Goal: Information Seeking & Learning: Compare options

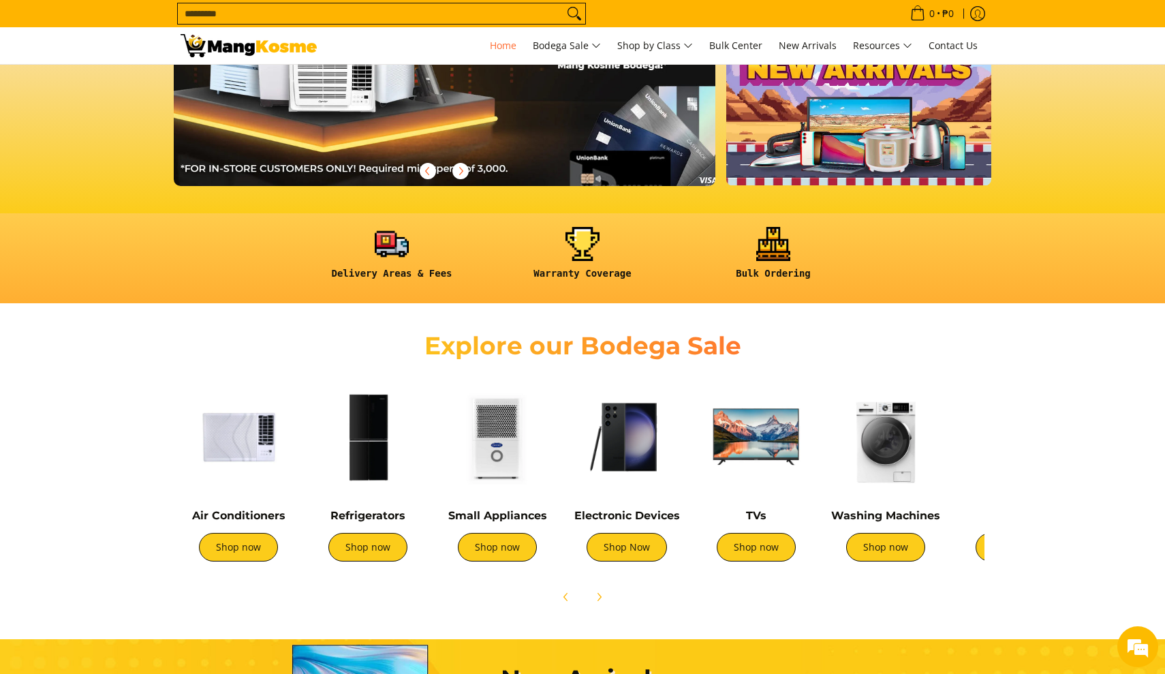
scroll to position [223, 0]
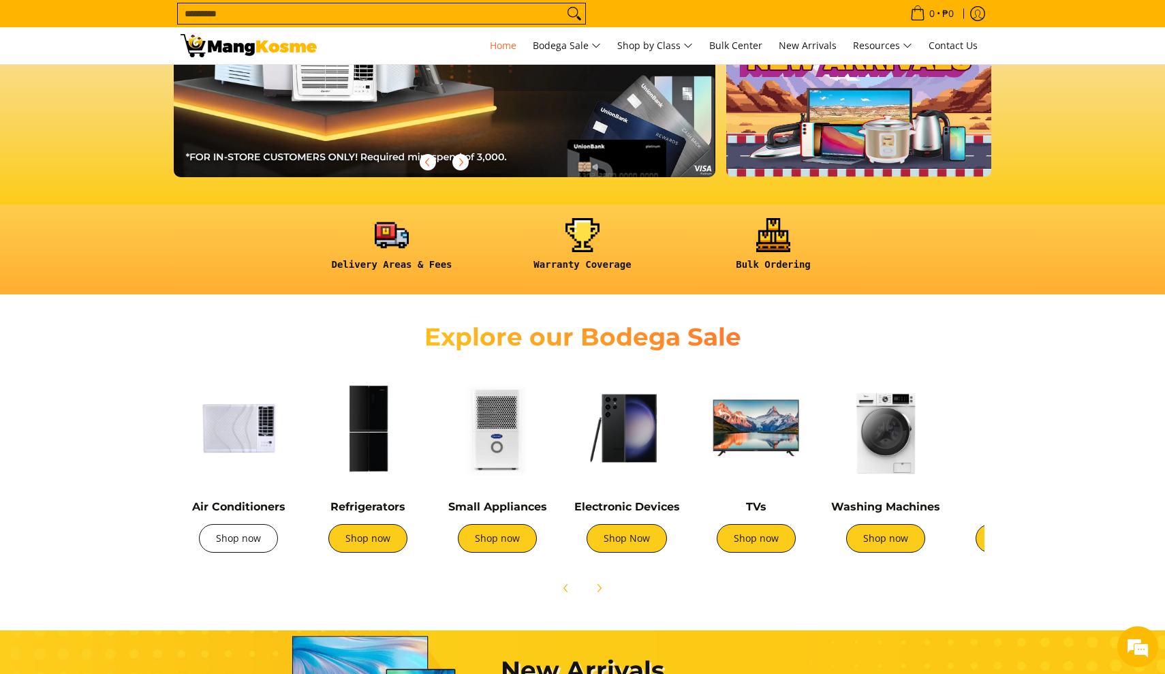
click at [245, 536] on link "Shop now" at bounding box center [238, 538] width 79 height 29
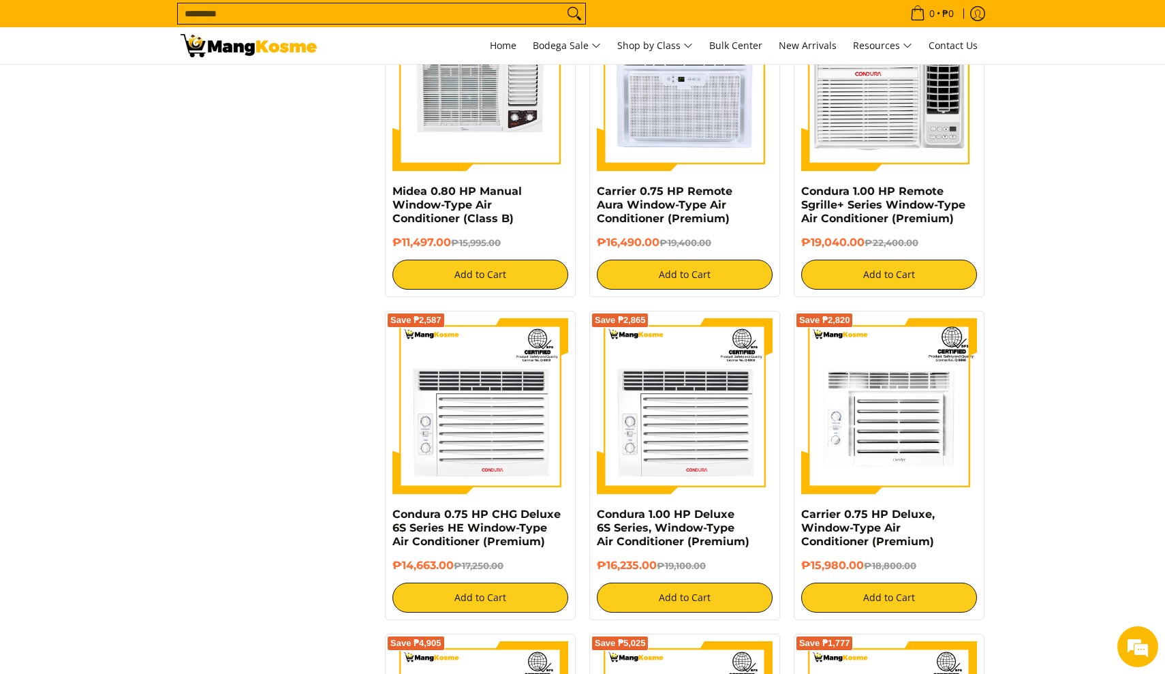
scroll to position [2401, 0]
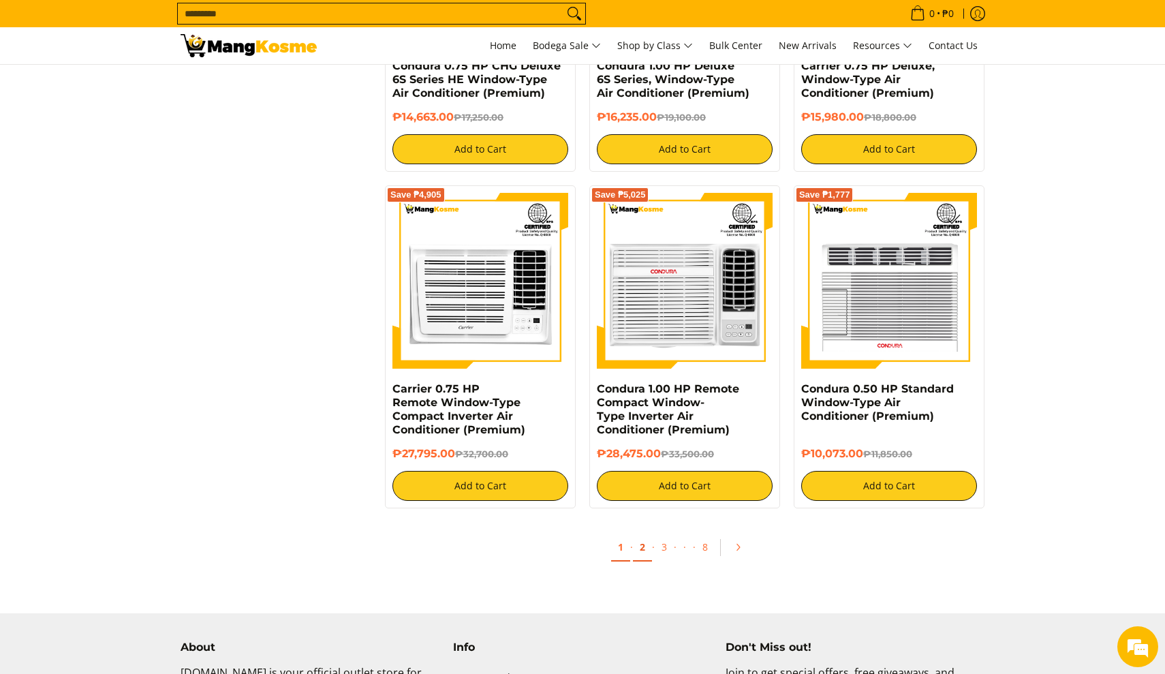
click at [646, 552] on link "2" at bounding box center [642, 547] width 19 height 28
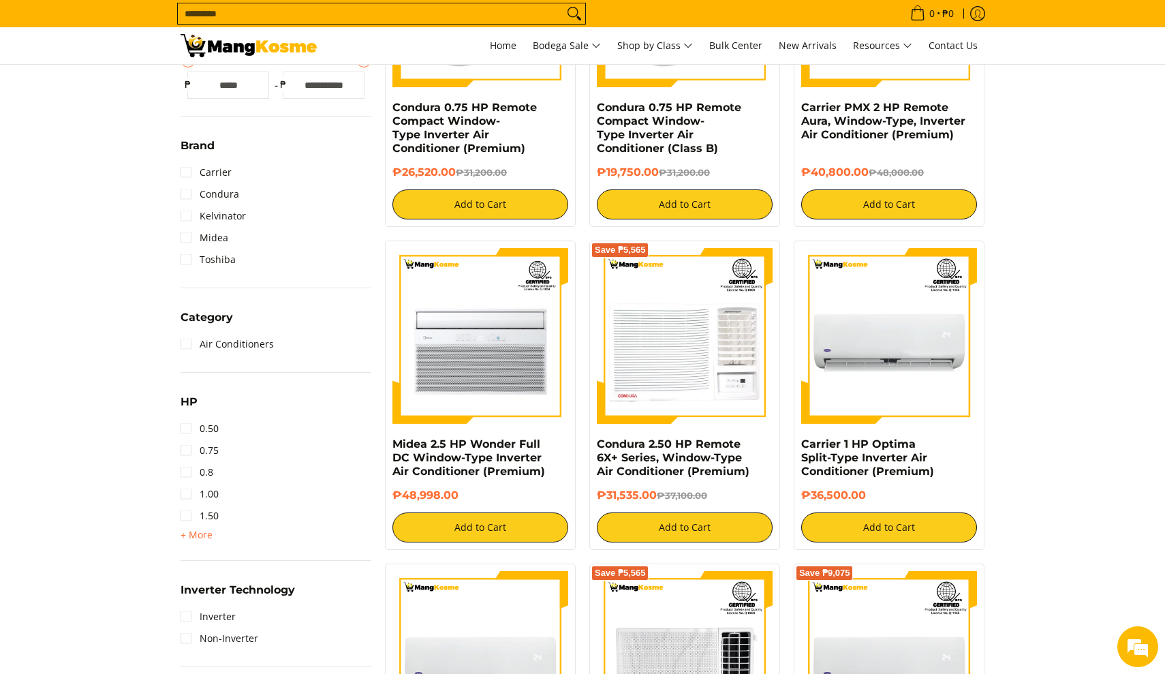
scroll to position [409, 0]
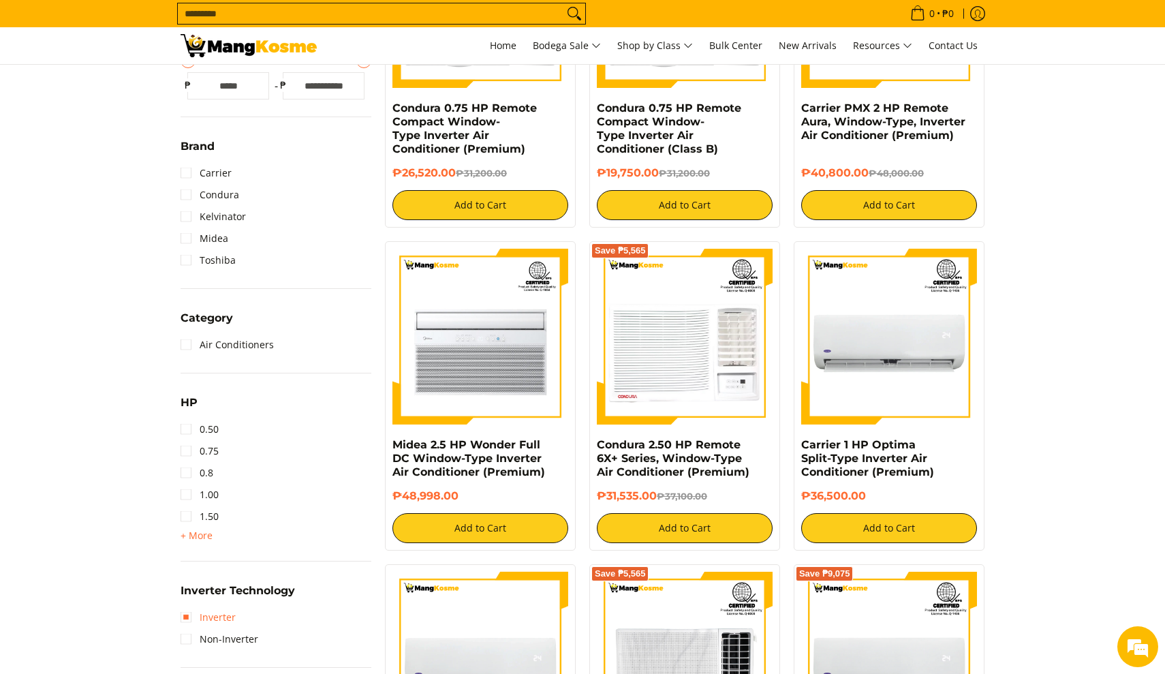
click at [193, 618] on link "Inverter" at bounding box center [208, 617] width 55 height 22
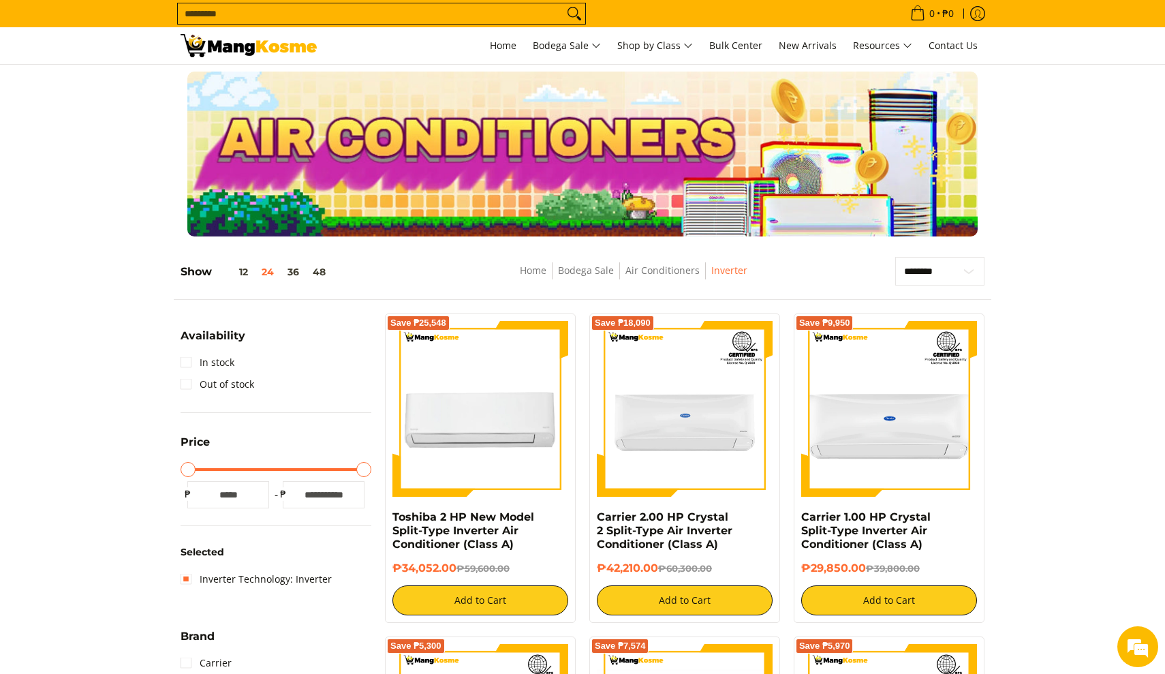
scroll to position [176, 0]
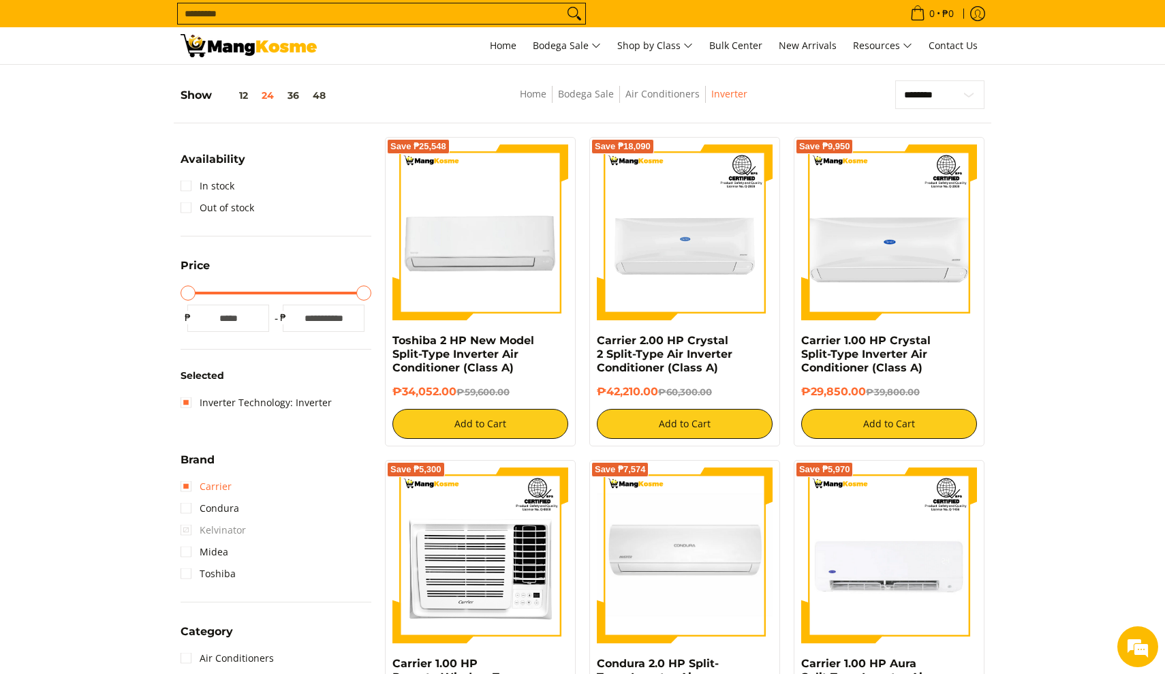
click at [186, 486] on link "Carrier" at bounding box center [206, 486] width 51 height 22
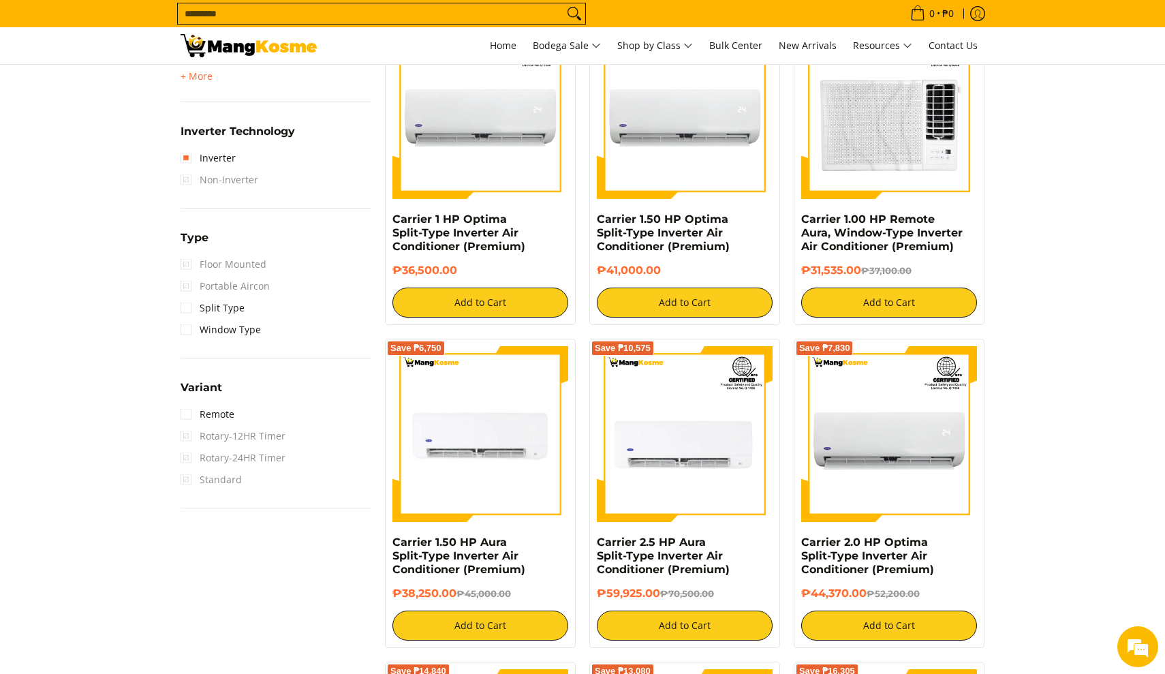
scroll to position [974, 0]
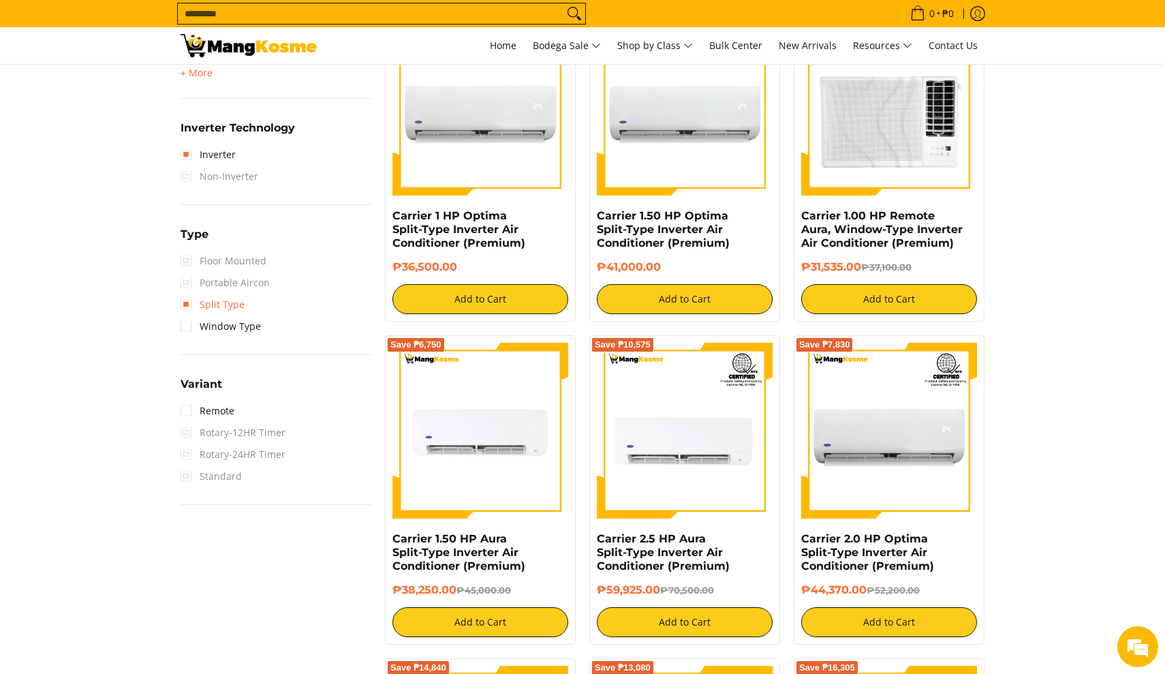
click at [189, 305] on link "Split Type" at bounding box center [213, 305] width 64 height 22
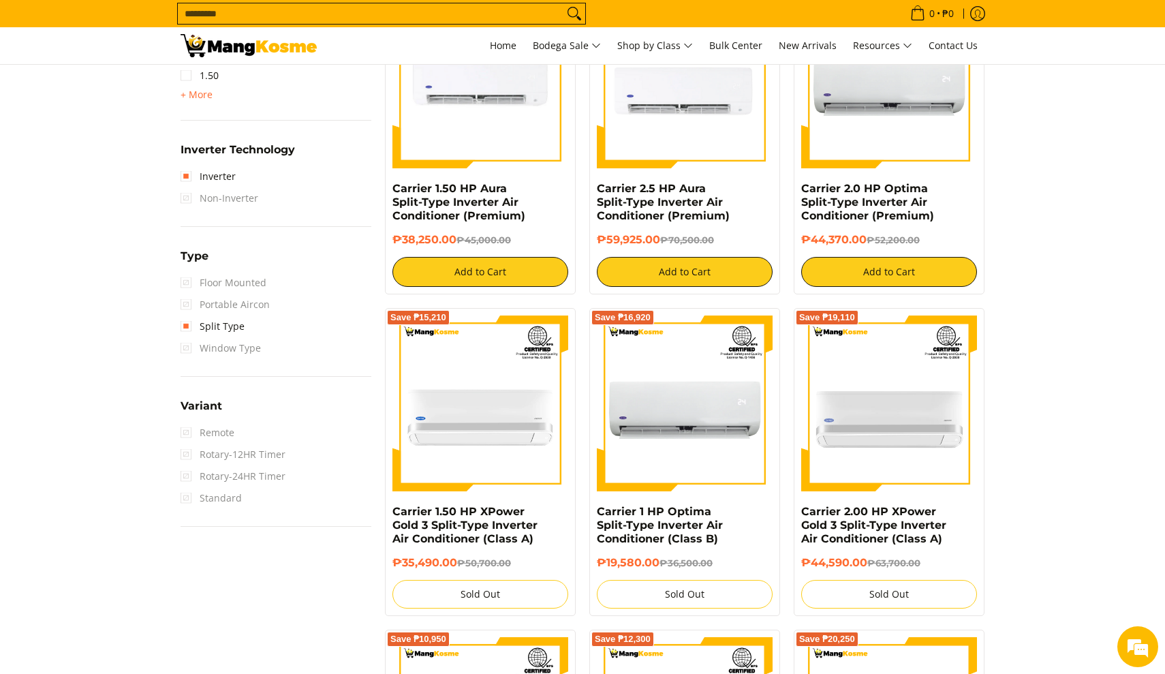
scroll to position [191, 0]
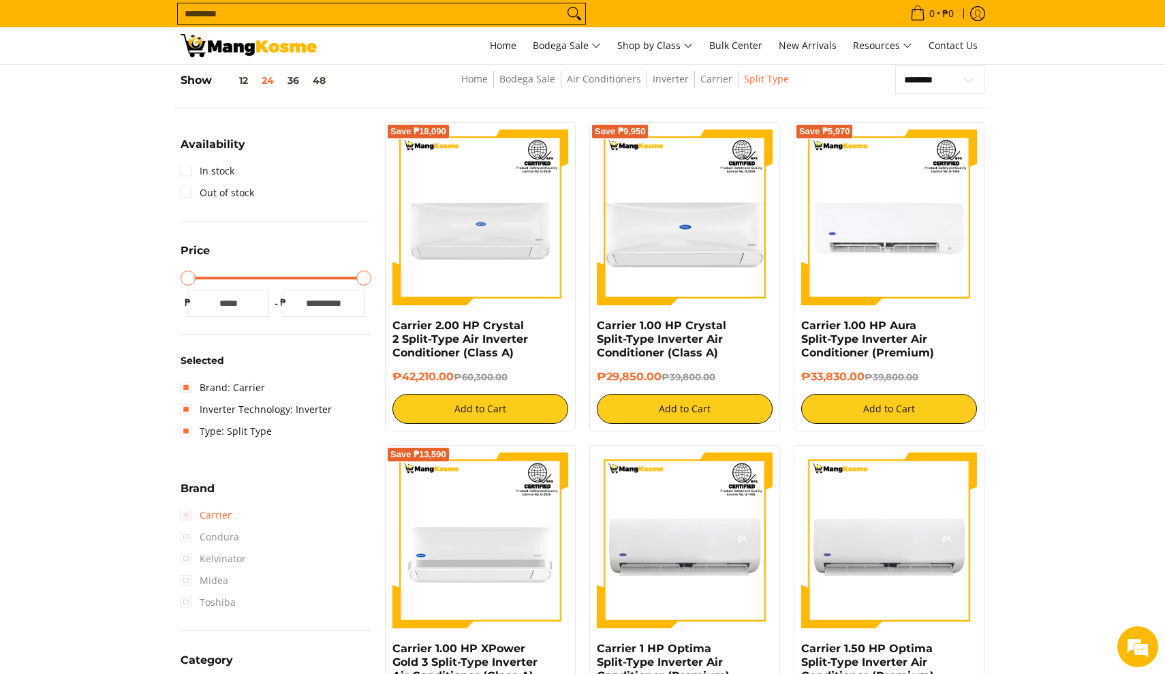
click at [187, 515] on link "Carrier" at bounding box center [206, 515] width 51 height 22
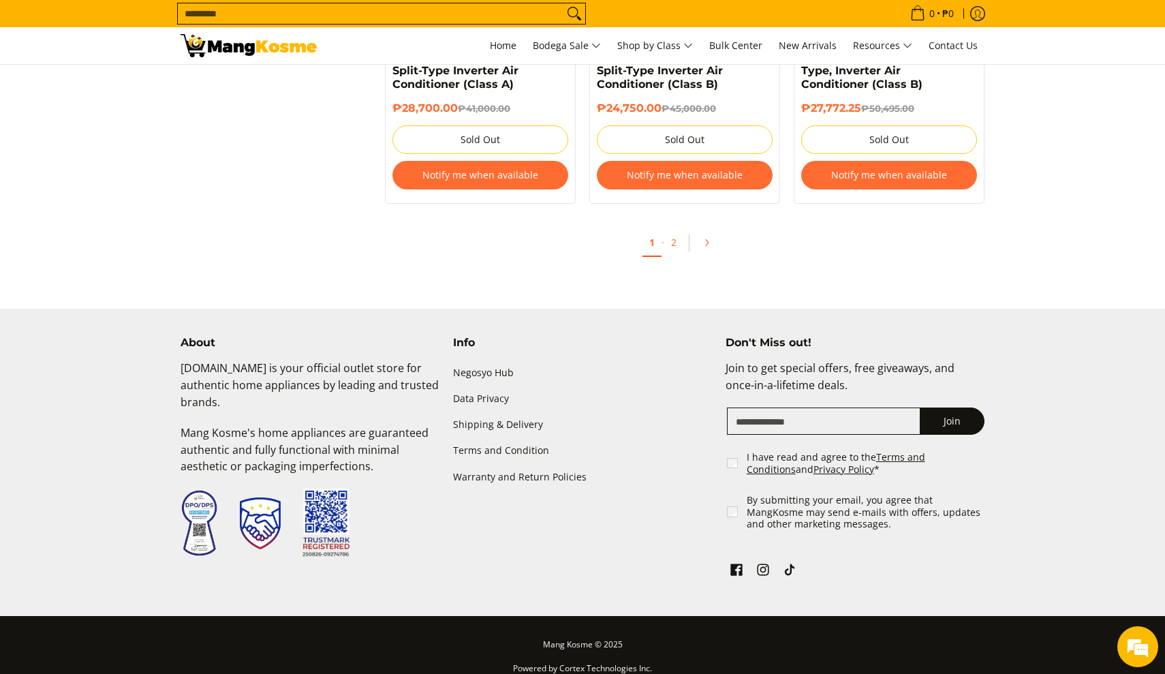
scroll to position [2814, 0]
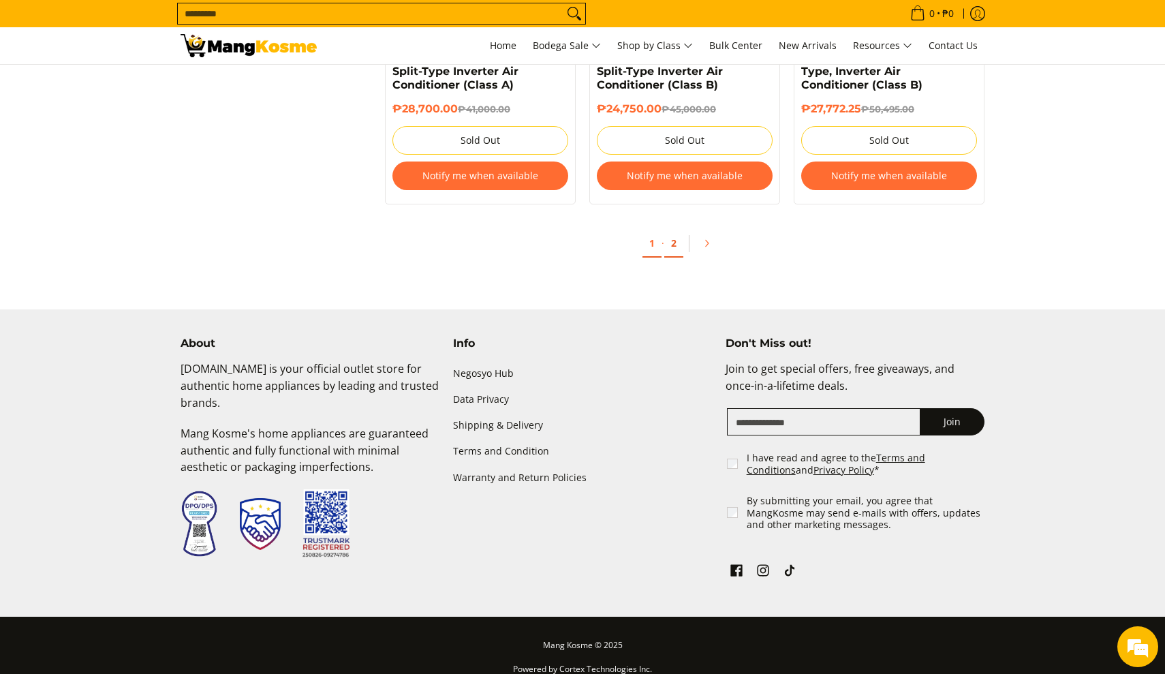
click at [674, 234] on link "2" at bounding box center [673, 244] width 19 height 28
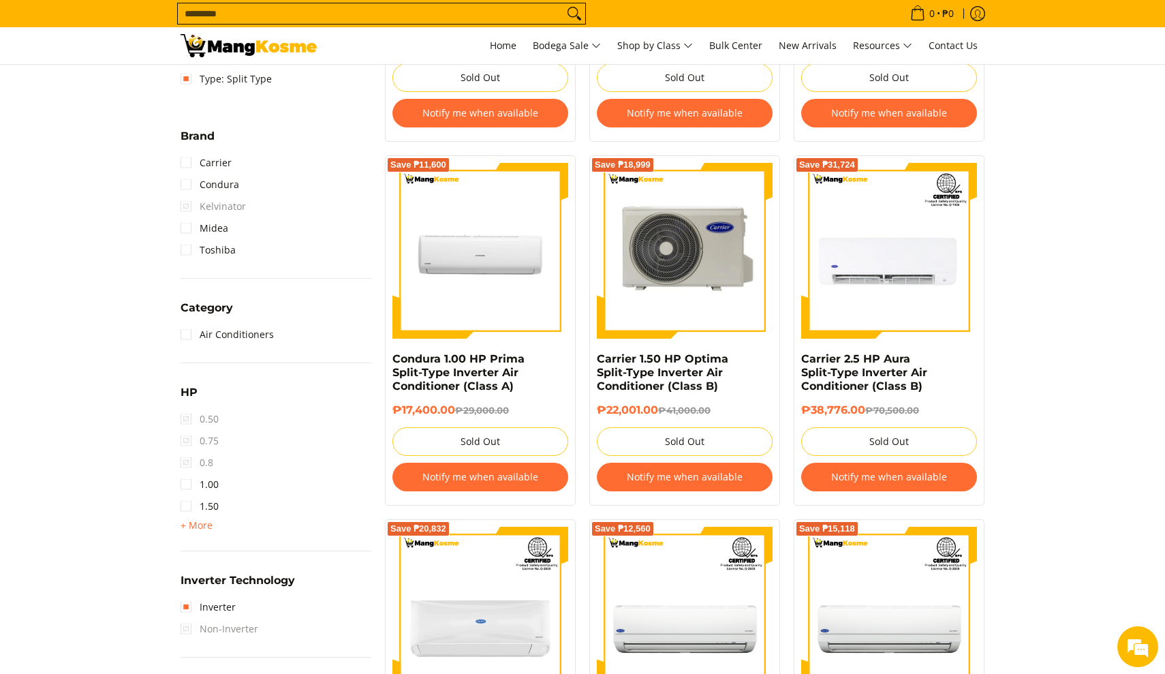
scroll to position [524, 0]
